Goal: Information Seeking & Learning: Learn about a topic

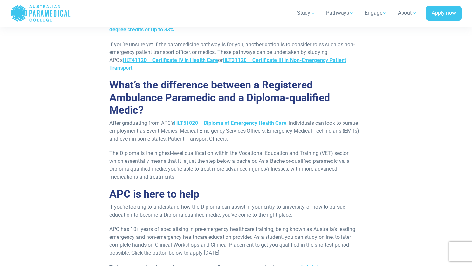
scroll to position [1924, 0]
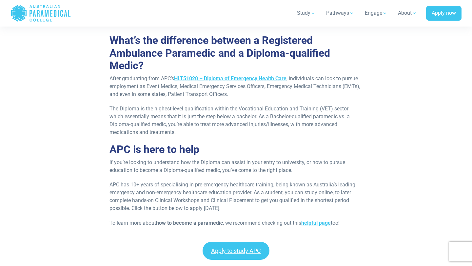
click at [56, 17] on icon ".logo-horizontal-c1{fill:#3CC5EE;} .logo-horizontal-c3{fill:#3CC5EE;} .logo-hor…" at bounding box center [40, 13] width 61 height 21
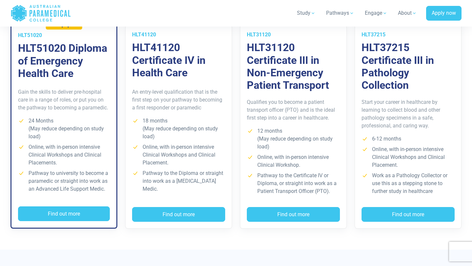
scroll to position [500, 0]
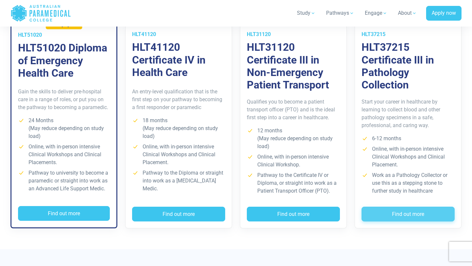
click at [398, 216] on button "Find out more" at bounding box center [407, 214] width 93 height 15
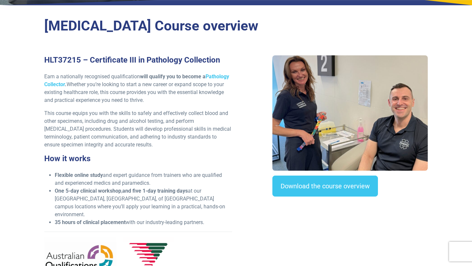
scroll to position [145, 0]
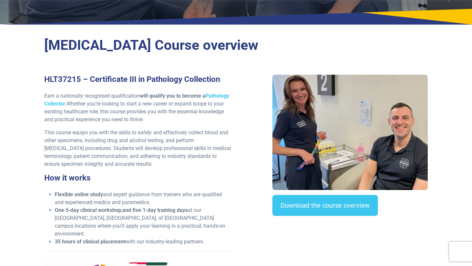
drag, startPoint x: 219, startPoint y: 86, endPoint x: 149, endPoint y: 85, distance: 70.8
click at [150, 84] on div "HLT37215 – Certificate III in Pathology Collection Earn a nationally recognised…" at bounding box center [138, 193] width 196 height 237
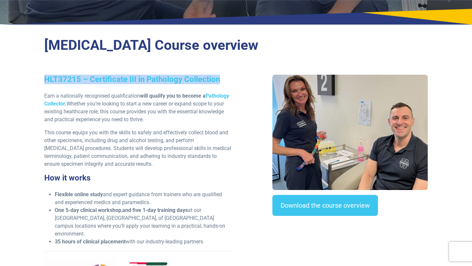
drag, startPoint x: 219, startPoint y: 78, endPoint x: 46, endPoint y: 77, distance: 173.3
click at [46, 77] on h3 "HLT37215 – Certificate III in Pathology Collection" at bounding box center [138, 79] width 188 height 9
copy h3 "HLT37215 – Certificate III in Pathology Collection"
